Goal: Obtain resource: Download file/media

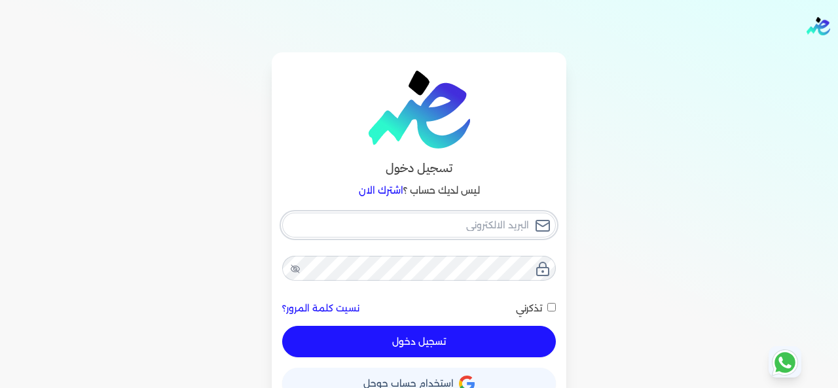
type input "[EMAIL_ADDRESS][DOMAIN_NAME]"
click at [437, 336] on div "[EMAIL_ADDRESS][DOMAIN_NAME] نسيت كلمة المرور؟ تذكرني تسجيل دخول" at bounding box center [419, 285] width 274 height 145
click at [556, 308] on input "تذكرني" at bounding box center [551, 307] width 9 height 9
checkbox input "true"
click at [471, 346] on button "تسجيل دخول" at bounding box center [419, 341] width 274 height 31
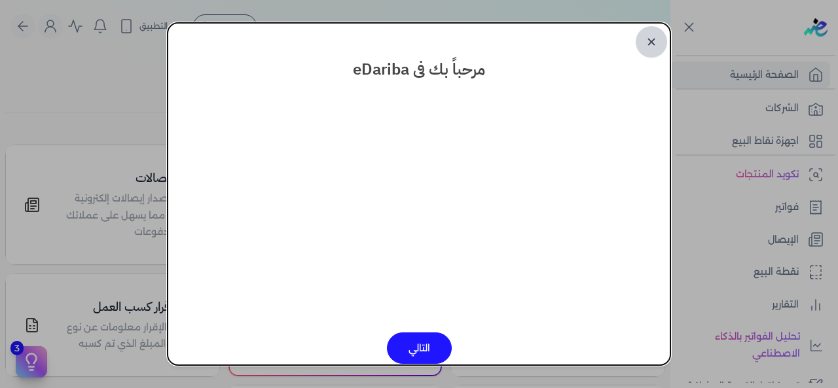
click at [644, 45] on link "✕" at bounding box center [651, 41] width 31 height 31
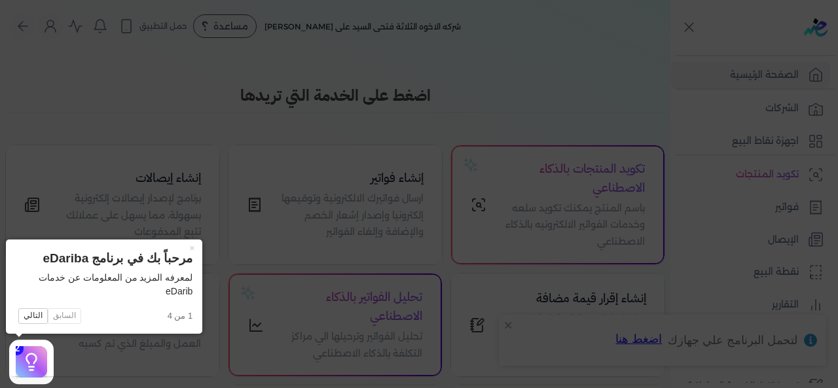
click at [548, 63] on icon at bounding box center [419, 194] width 838 height 388
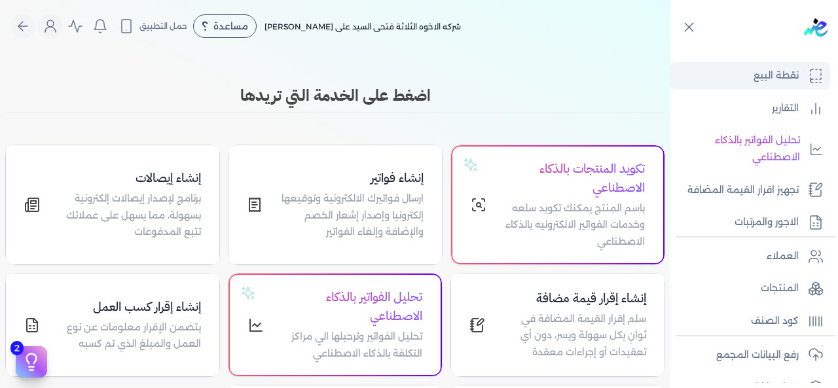
scroll to position [262, 0]
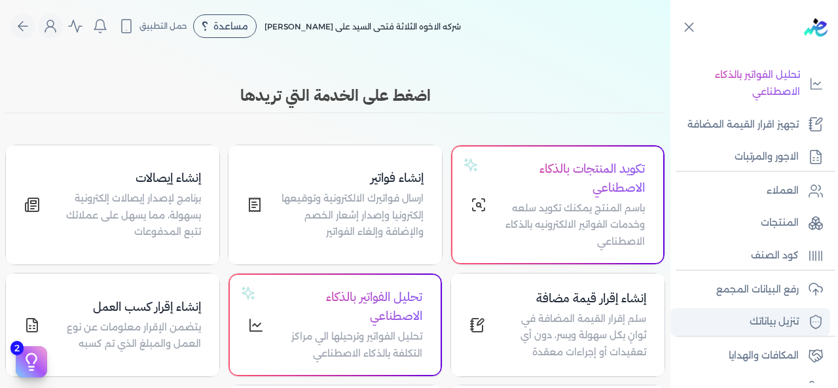
click at [788, 320] on p "تنزيل بياناتك" at bounding box center [773, 322] width 49 height 17
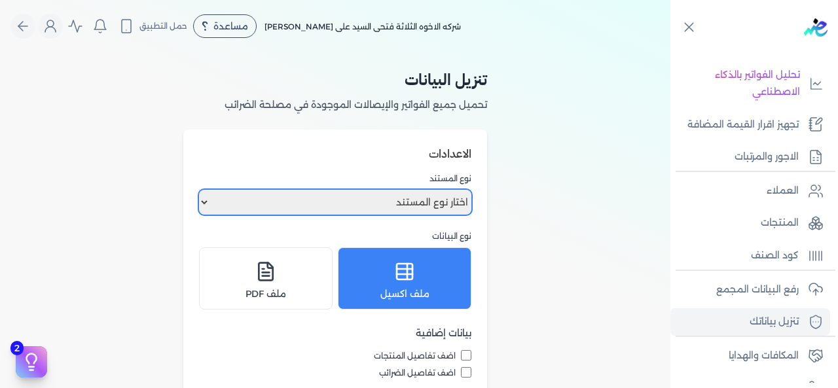
click at [205, 207] on select "اختار نوع المستند فواتير الإيصالات" at bounding box center [335, 202] width 272 height 25
